Goal: Find specific page/section: Find specific page/section

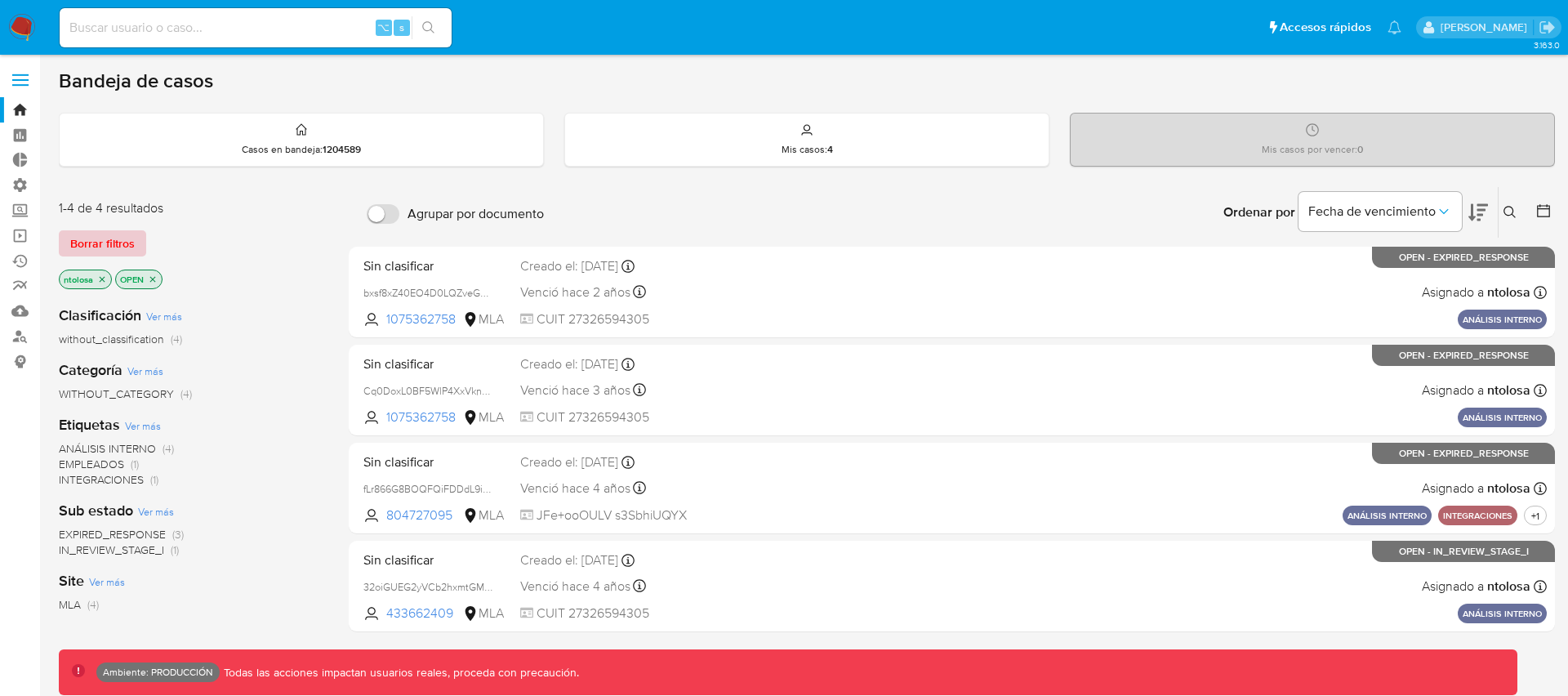
click at [117, 245] on span "Borrar filtros" at bounding box center [102, 243] width 65 height 23
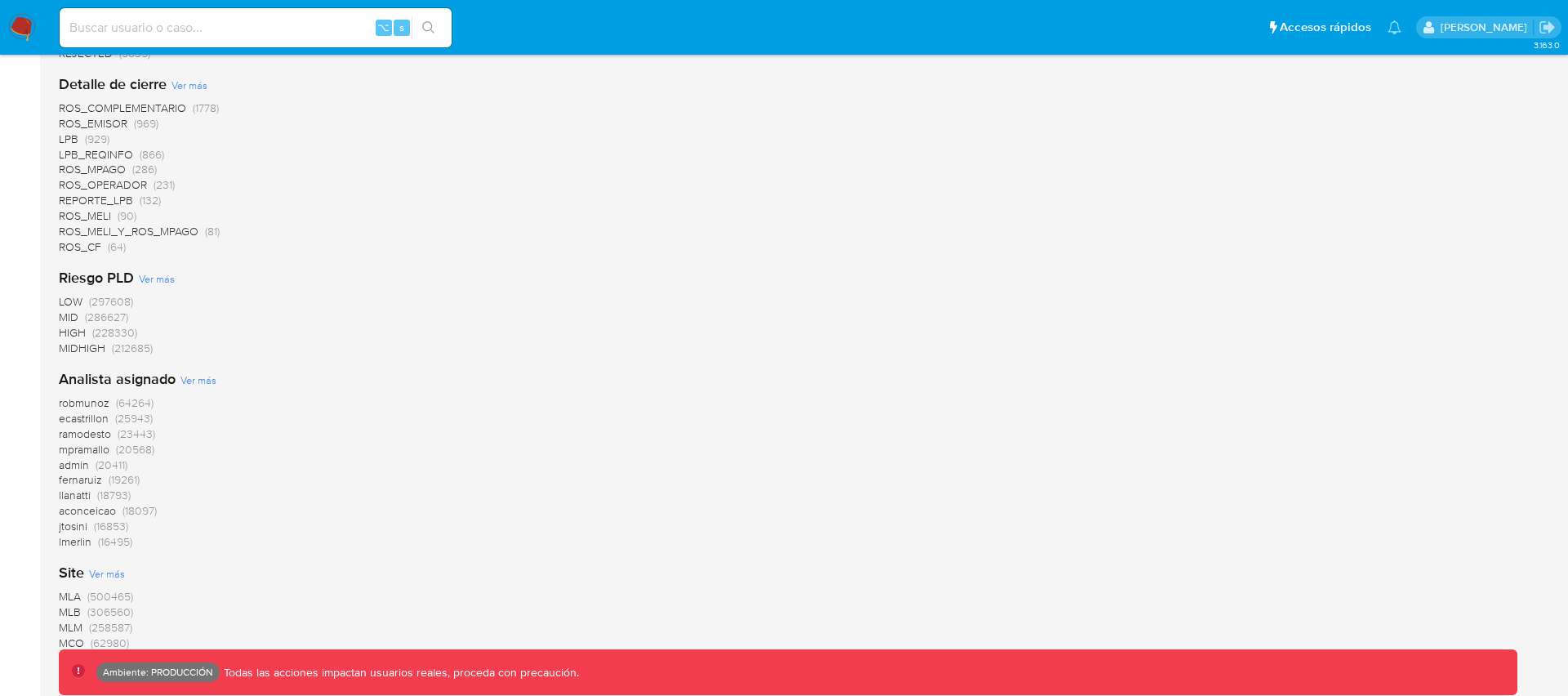
scroll to position [1460, 0]
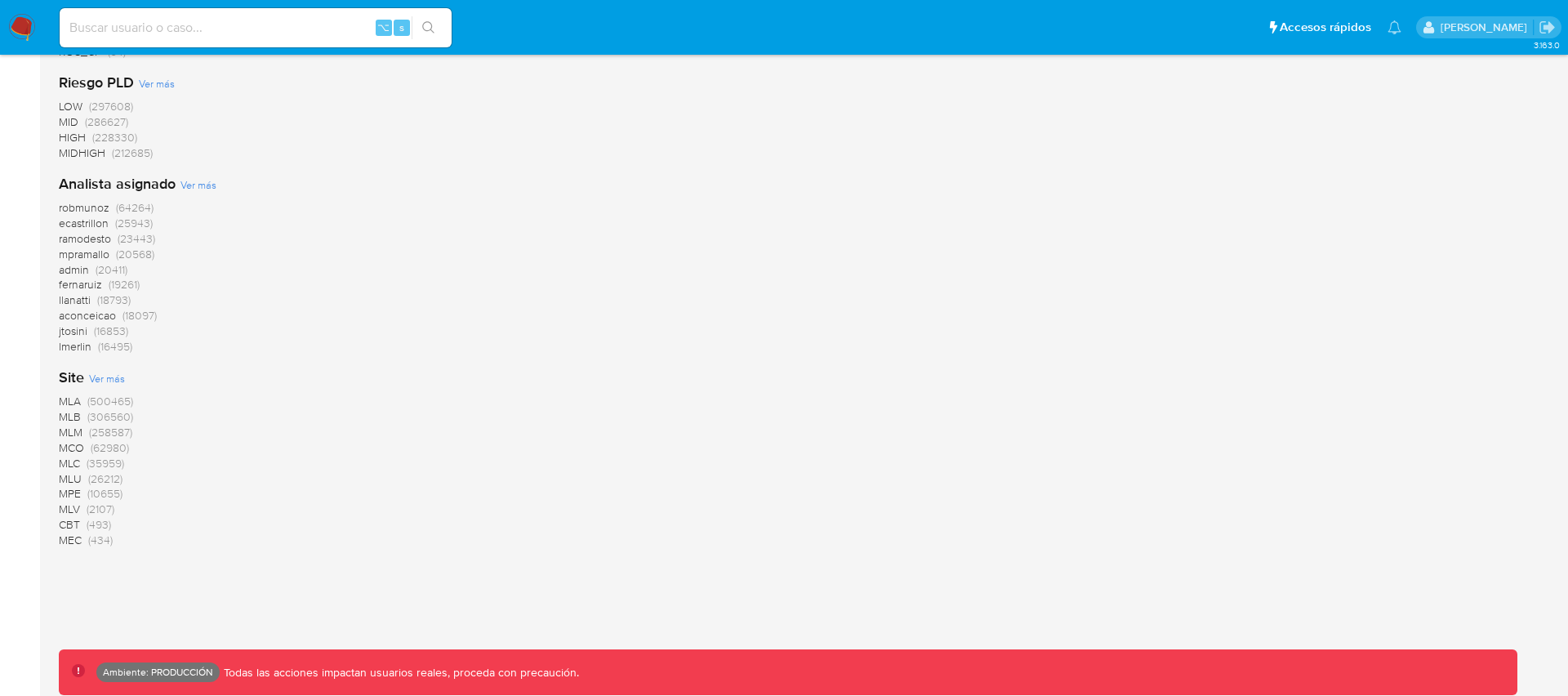
click at [75, 402] on span "MLA" at bounding box center [69, 401] width 22 height 16
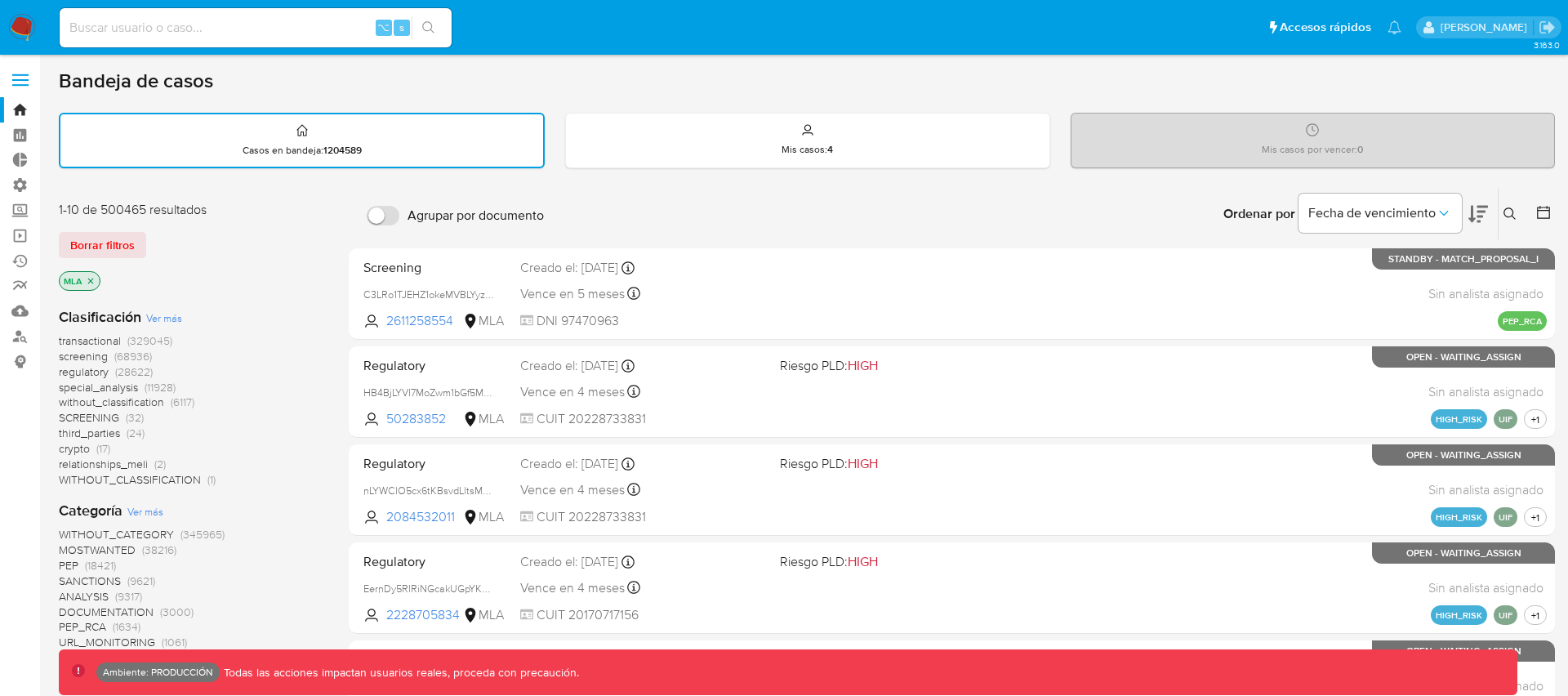
click at [1542, 214] on icon at bounding box center [1543, 212] width 16 height 16
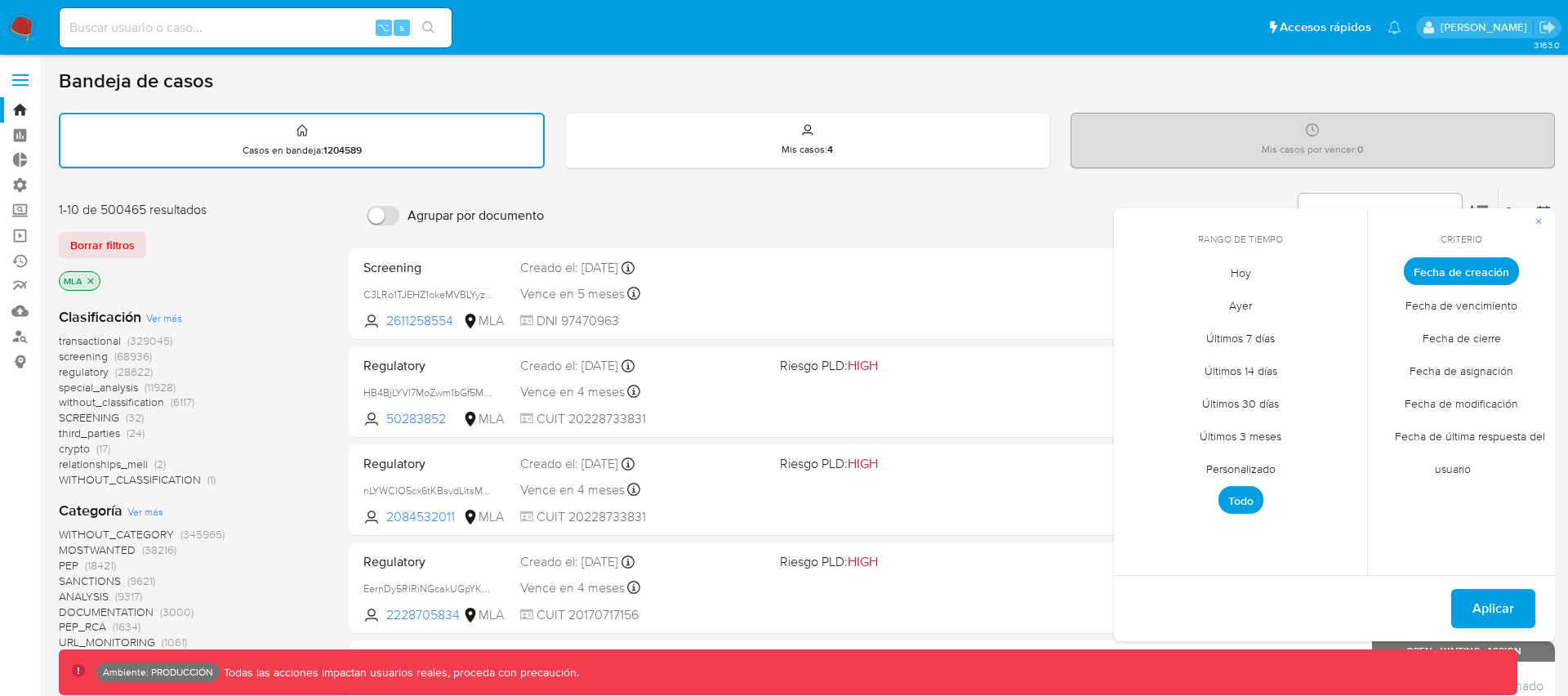
click at [1236, 336] on span "Últimos 7 días" at bounding box center [1241, 338] width 103 height 34
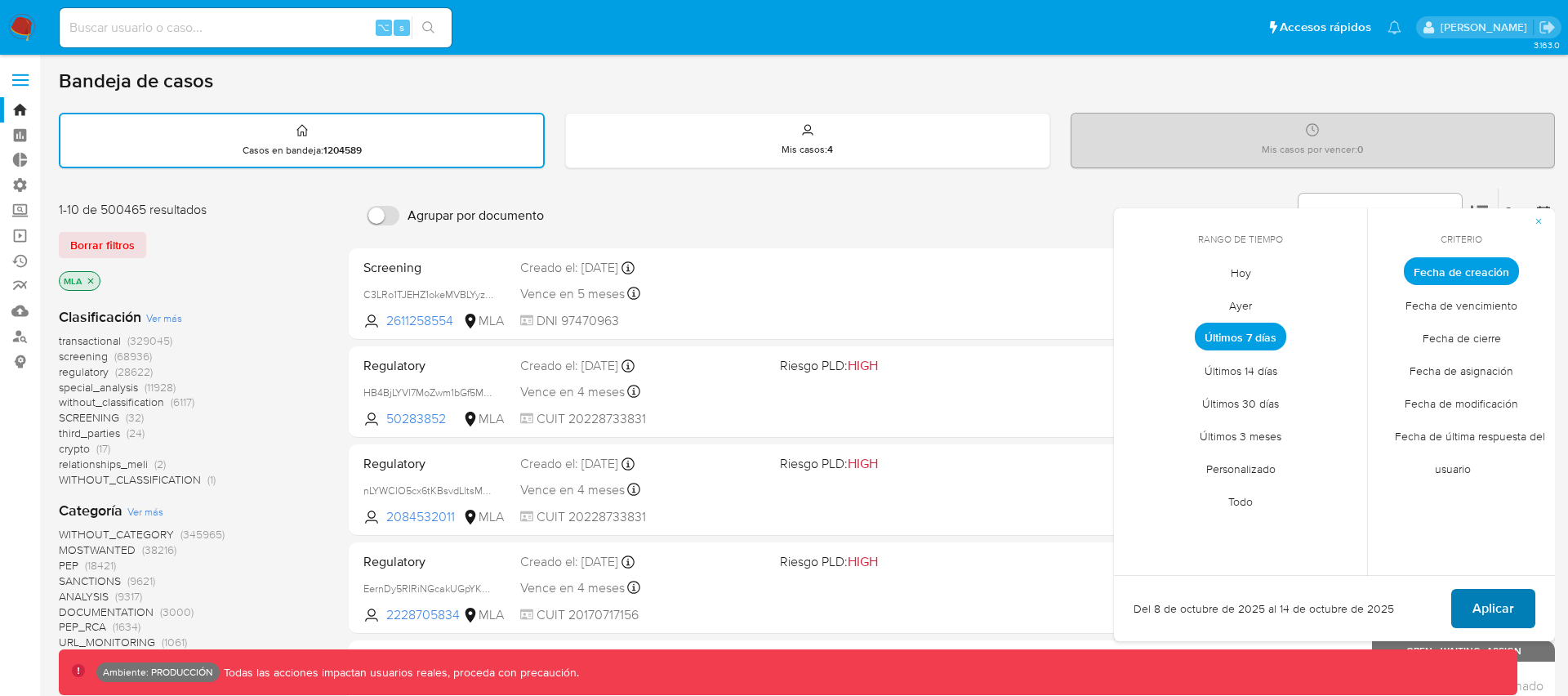
click at [1498, 608] on span "Aplicar" at bounding box center [1493, 608] width 42 height 36
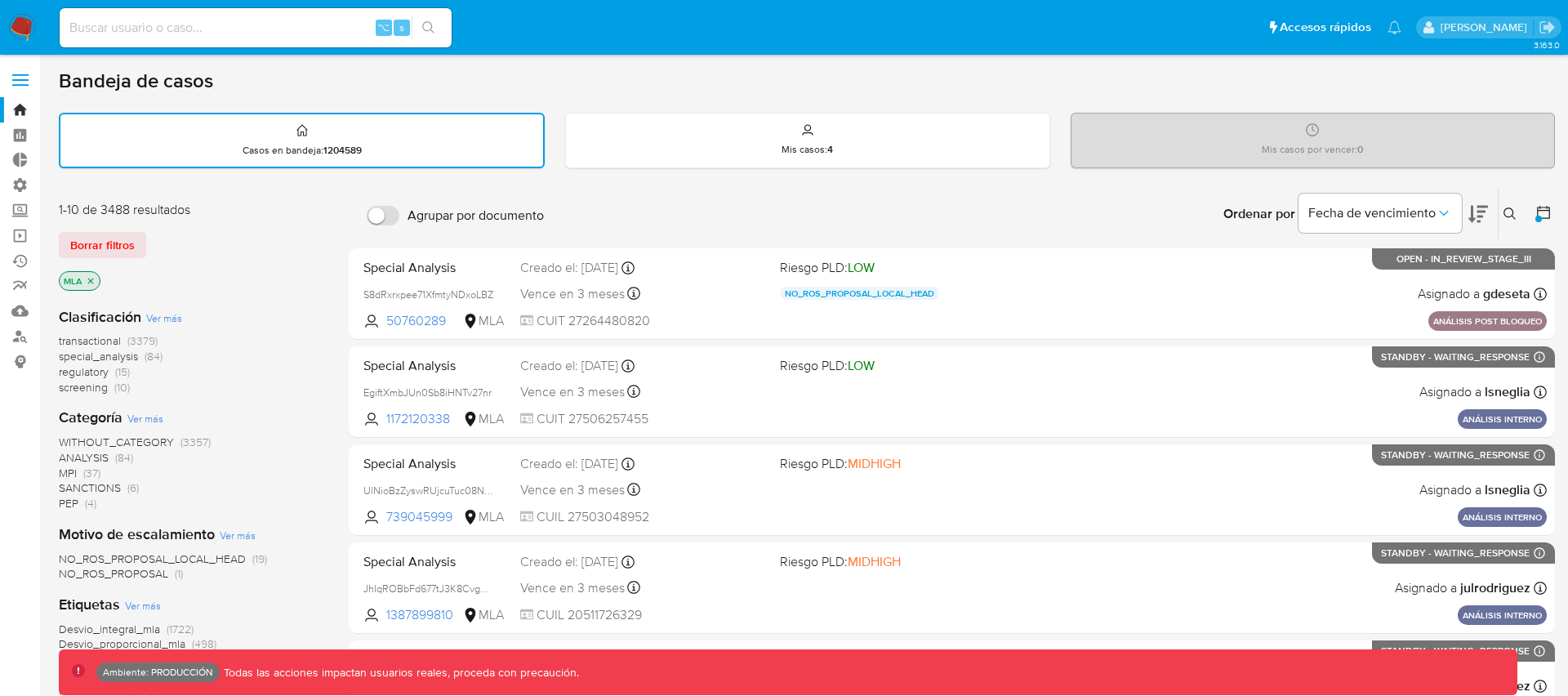
click at [83, 340] on span "transactional" at bounding box center [90, 341] width 62 height 16
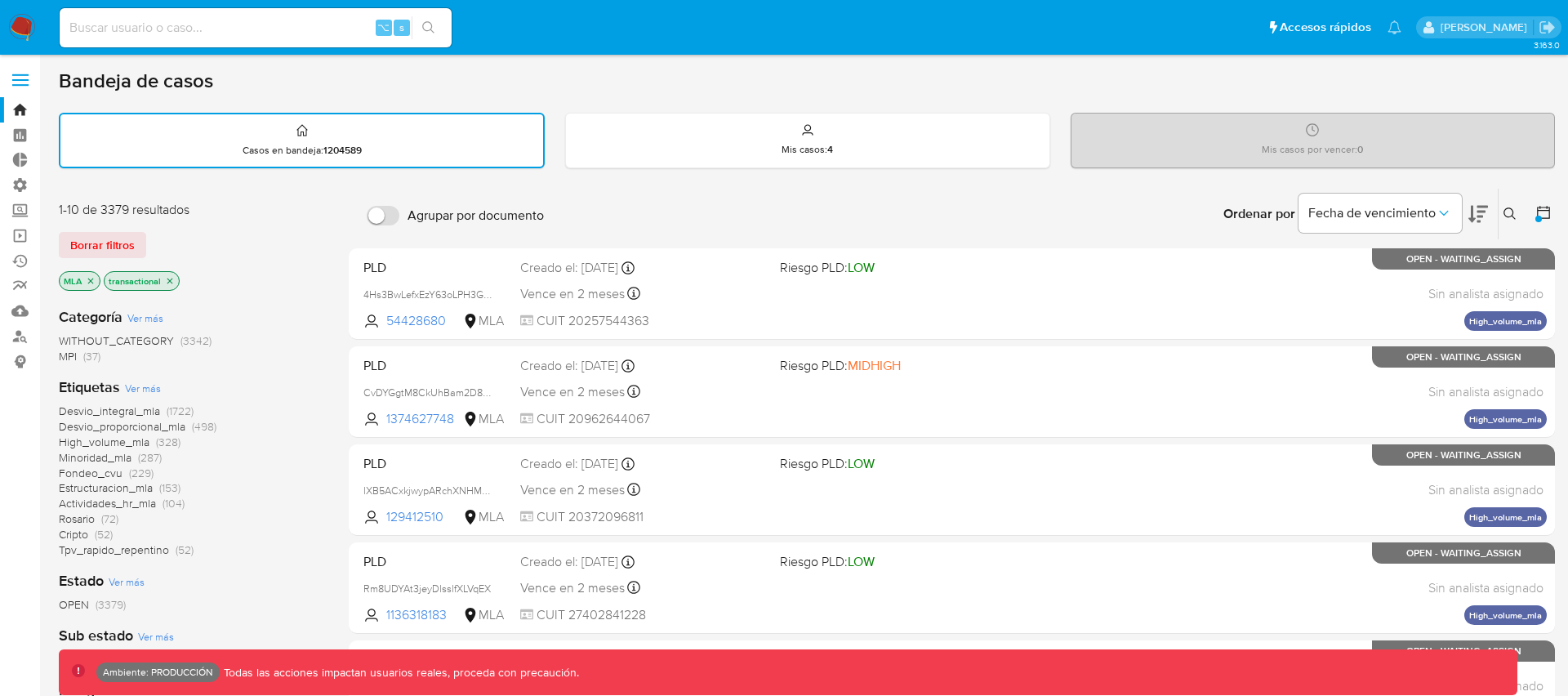
click at [89, 278] on icon "close-filter" at bounding box center [91, 281] width 10 height 10
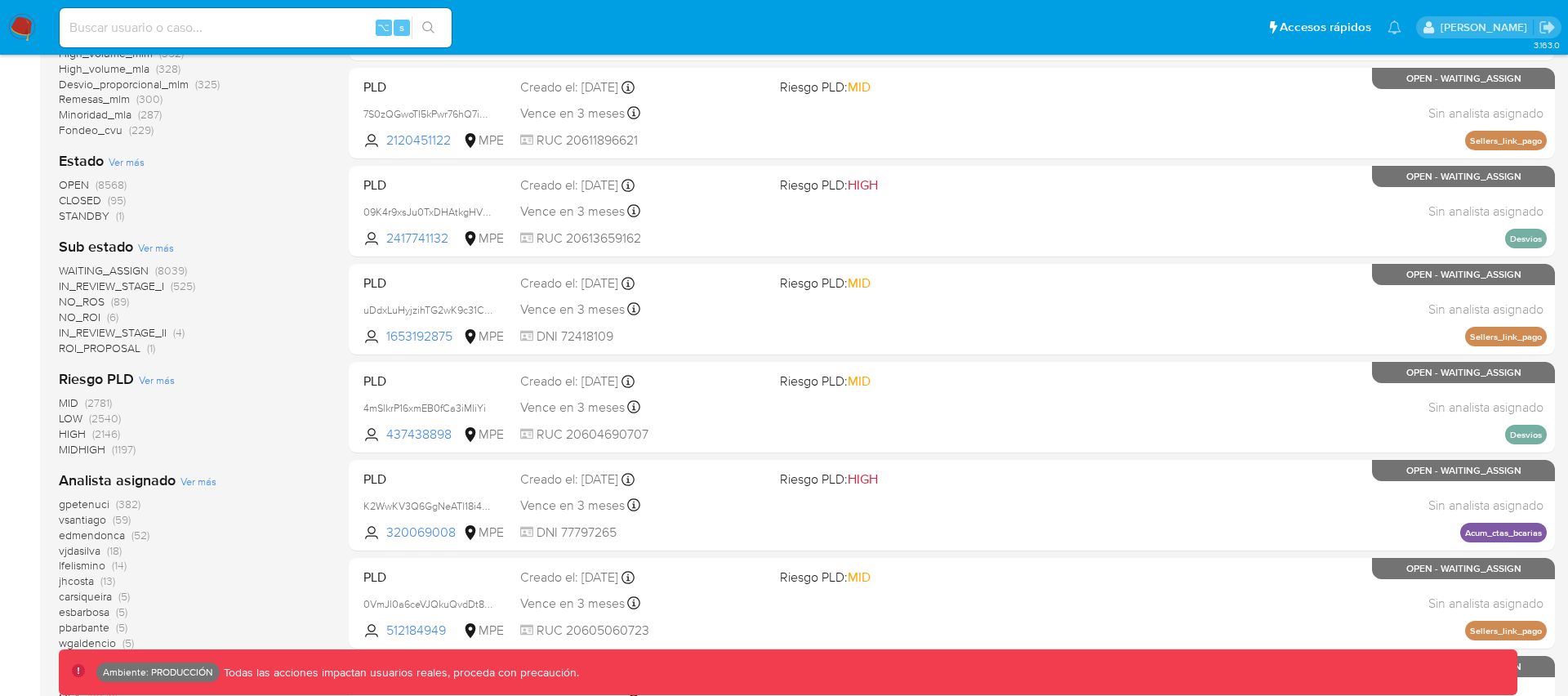
scroll to position [740, 0]
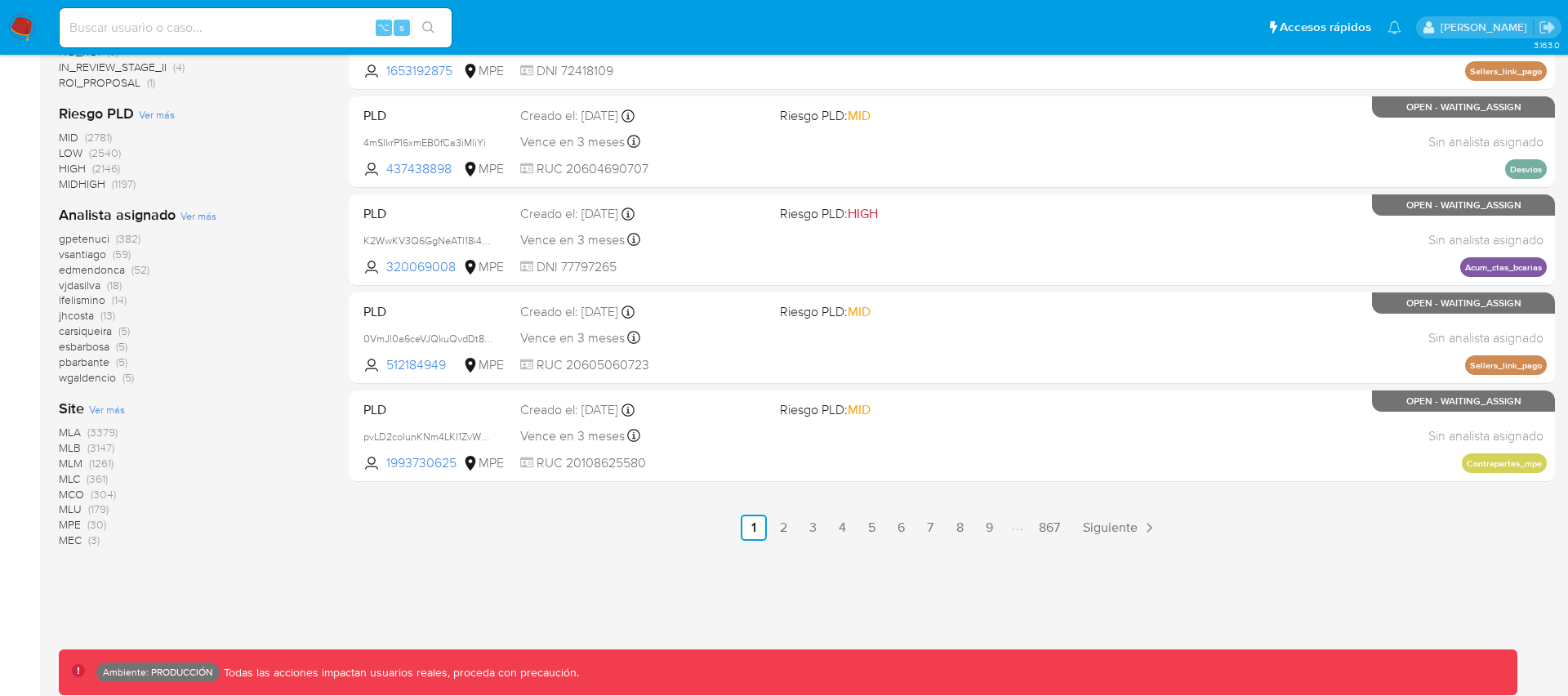
click at [76, 447] on span "MLB" at bounding box center [69, 447] width 22 height 16
